Goal: Ask a question: Seek information or help from site administrators or community

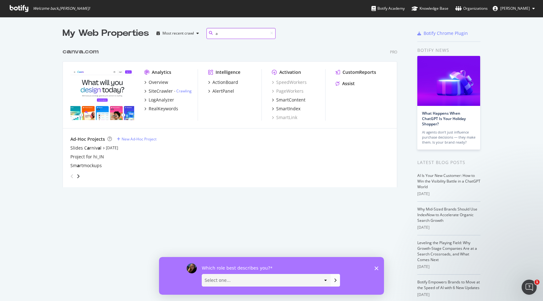
type input "a"
click at [362, 87] on div "CustomReports Assist" at bounding box center [363, 79] width 54 height 20
click at [352, 83] on div "Assist" at bounding box center [348, 83] width 13 height 6
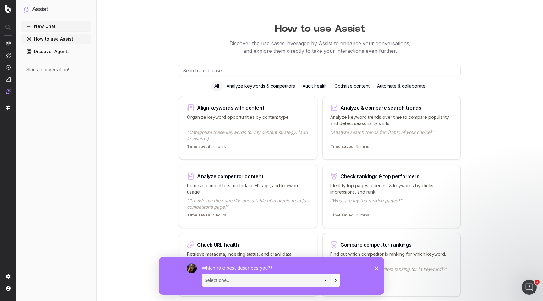
click at [376, 268] on polygon "Close survey" at bounding box center [377, 268] width 4 height 4
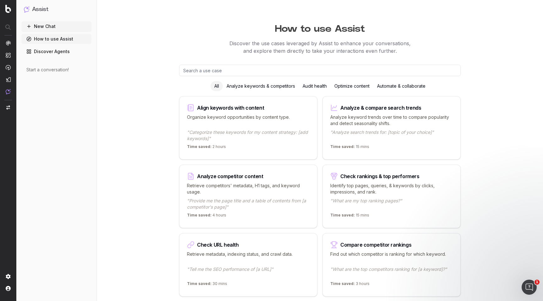
click at [184, 74] on input "text" at bounding box center [320, 70] width 282 height 11
paste input "mp3 converter mp4 to mp3 vocal remover voice changer video converter video comp…"
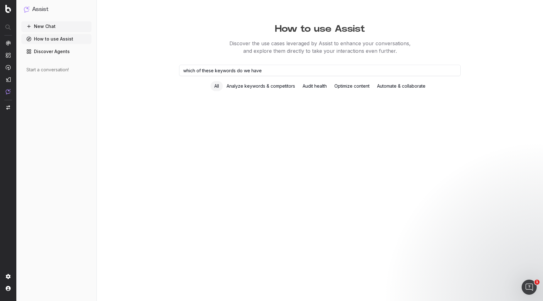
type input "which of these keywords do we have"
click at [256, 85] on div "Analyze keywords & competitors" at bounding box center [261, 86] width 76 height 10
click at [274, 73] on input "which of these keywords do we have" at bounding box center [320, 70] width 282 height 11
click at [212, 86] on div "All" at bounding box center [217, 86] width 12 height 10
click at [59, 25] on button "New Chat" at bounding box center [56, 26] width 70 height 10
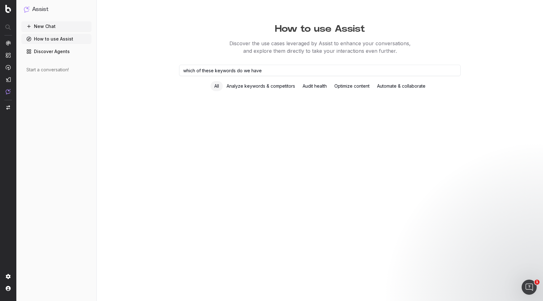
click at [28, 28] on icon at bounding box center [28, 26] width 5 height 5
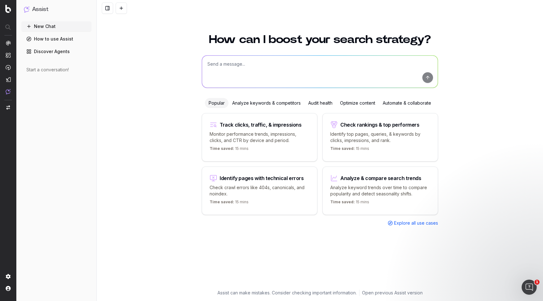
click at [297, 67] on textarea at bounding box center [320, 72] width 236 height 32
paste textarea "mp3 converter mp4 to mp3 vocal remover voice changer video converter video comp…"
type textarea "which of these keywords do we have pages for mp3 converter mp4 to mp3 vocal rem…"
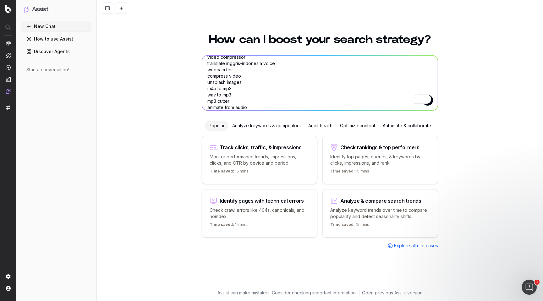
click at [312, 96] on textarea "which of these keywords do we have pages for mp3 converter mp4 to mp3 vocal rem…" at bounding box center [320, 83] width 236 height 55
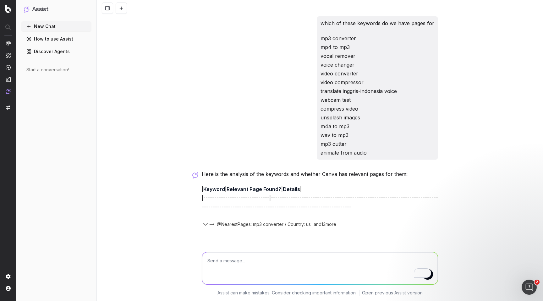
scroll to position [0, 0]
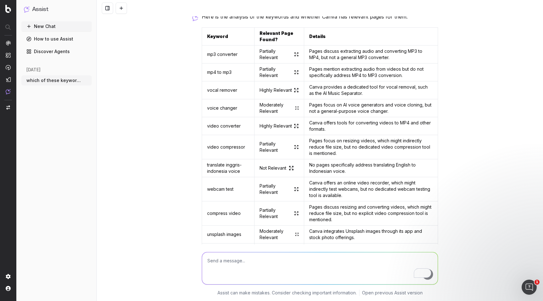
scroll to position [154, 0]
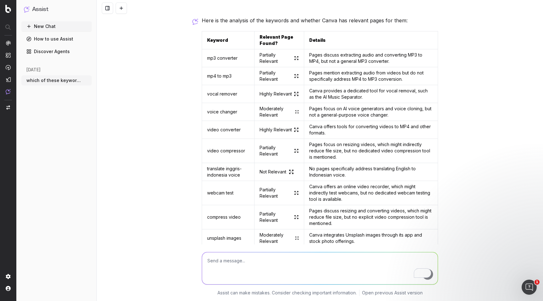
click at [266, 57] on link "Partially Relevant" at bounding box center [279, 58] width 39 height 13
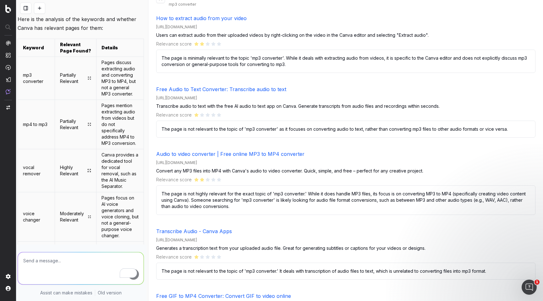
scroll to position [155, 0]
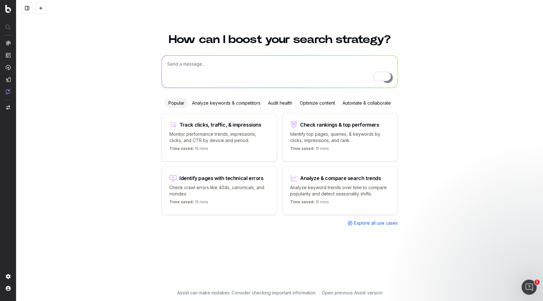
scroll to position [270, 0]
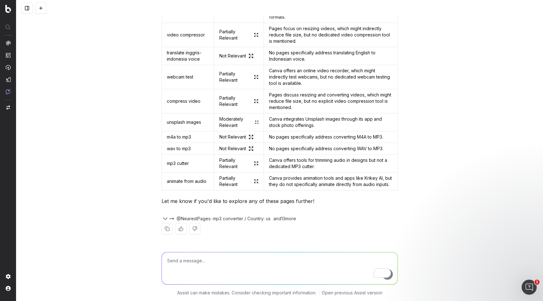
click at [193, 260] on textarea "To enrich screen reader interactions, please activate Accessibility in Grammarl…" at bounding box center [280, 268] width 236 height 32
click at [171, 258] on textarea "pelase include another column for the urls" at bounding box center [280, 268] width 236 height 32
click at [214, 220] on span "@NearestPages: mp3 converter / Country: us" at bounding box center [224, 219] width 94 height 6
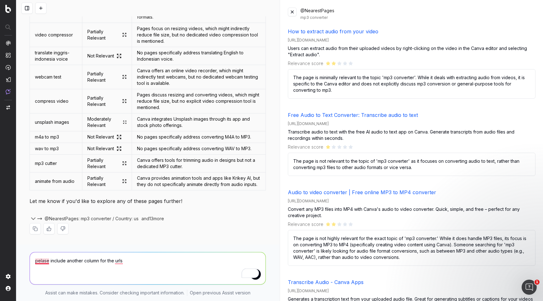
click at [41, 260] on textarea "pelase include another column for the urls" at bounding box center [148, 268] width 236 height 32
type textarea "please include another column for the urls"
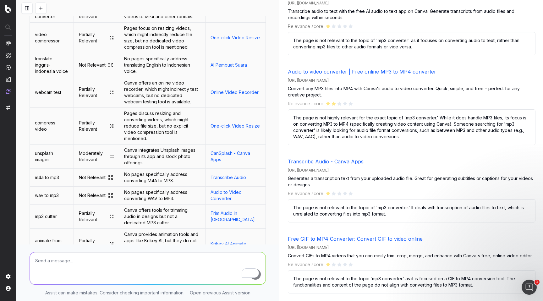
scroll to position [664, 0]
click at [123, 262] on textarea "To enrich screen reader interactions, please activate Accessibility in Grammarl…" at bounding box center [148, 268] width 236 height 32
click at [85, 267] on textarea "To enrich screen reader interactions, please activate Accessibility in Grammarl…" at bounding box center [148, 268] width 236 height 32
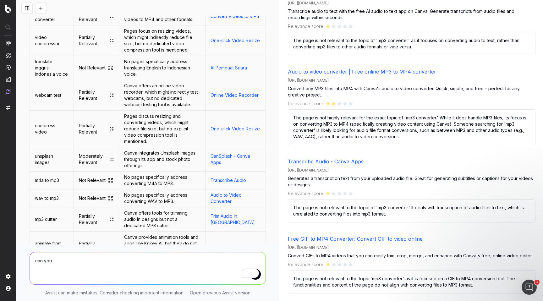
scroll to position [677, 0]
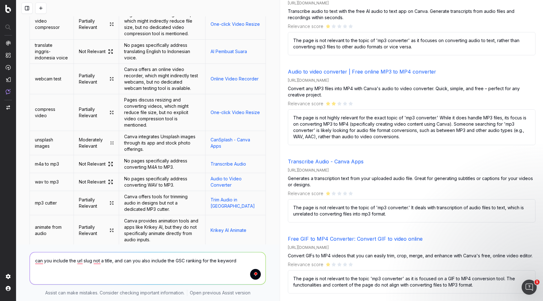
type textarea "can you include the url slug not a title, and can you also include the GSC rank…"
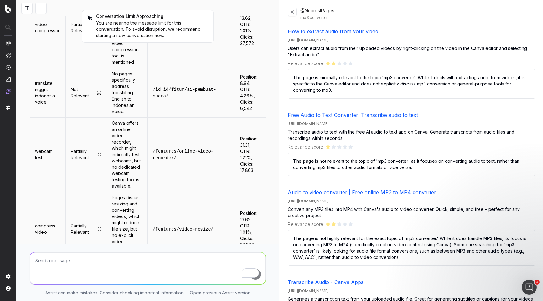
scroll to position [1597, 0]
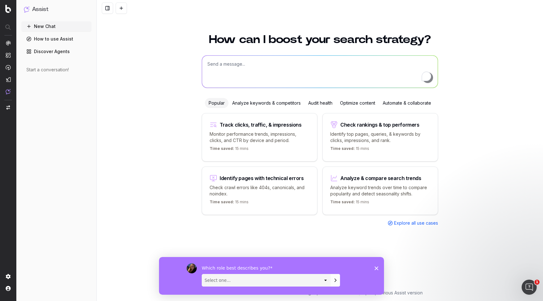
click at [294, 66] on textarea "To enrich screen reader interactions, please activate Accessibility in Grammarl…" at bounding box center [320, 72] width 236 height 32
click at [250, 73] on textarea "To enrich screen reader interactions, please activate Accessibility in Grammarl…" at bounding box center [320, 72] width 236 height 32
